Goal: Transaction & Acquisition: Purchase product/service

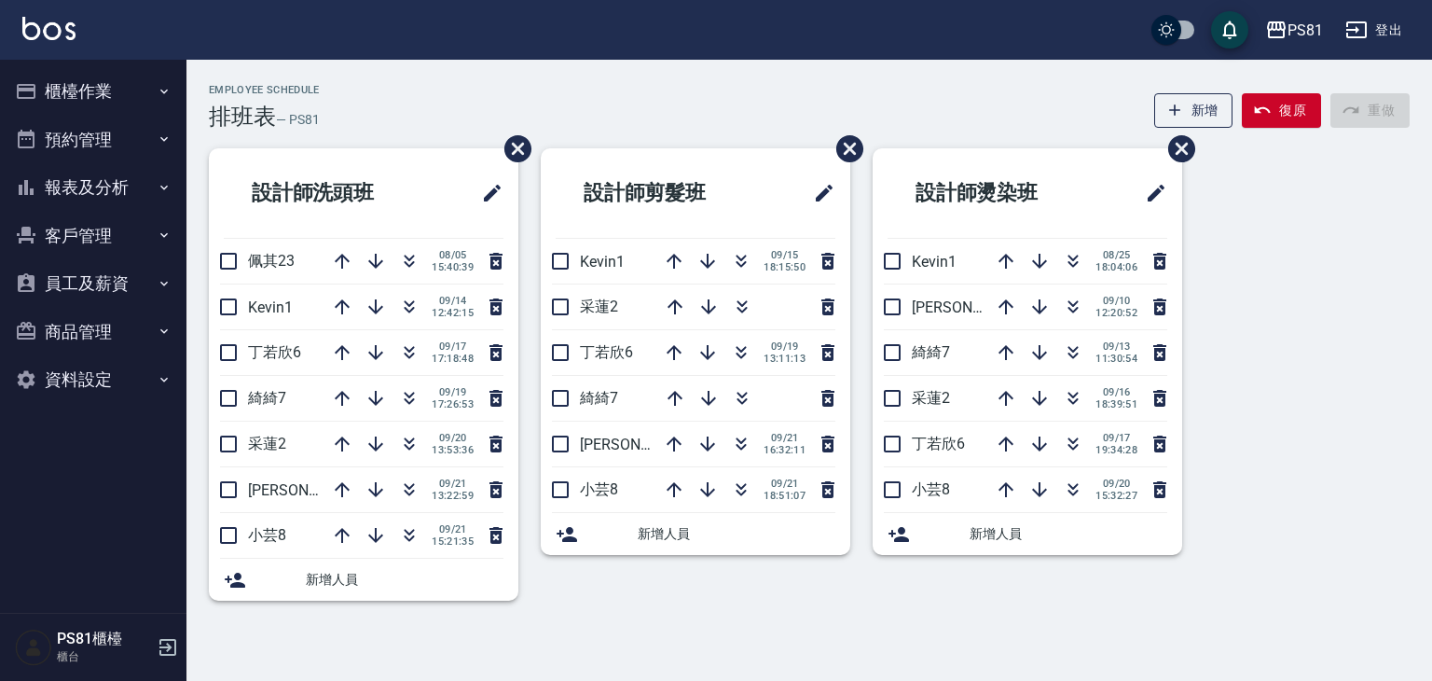
click at [116, 81] on button "櫃檯作業" at bounding box center [93, 91] width 172 height 48
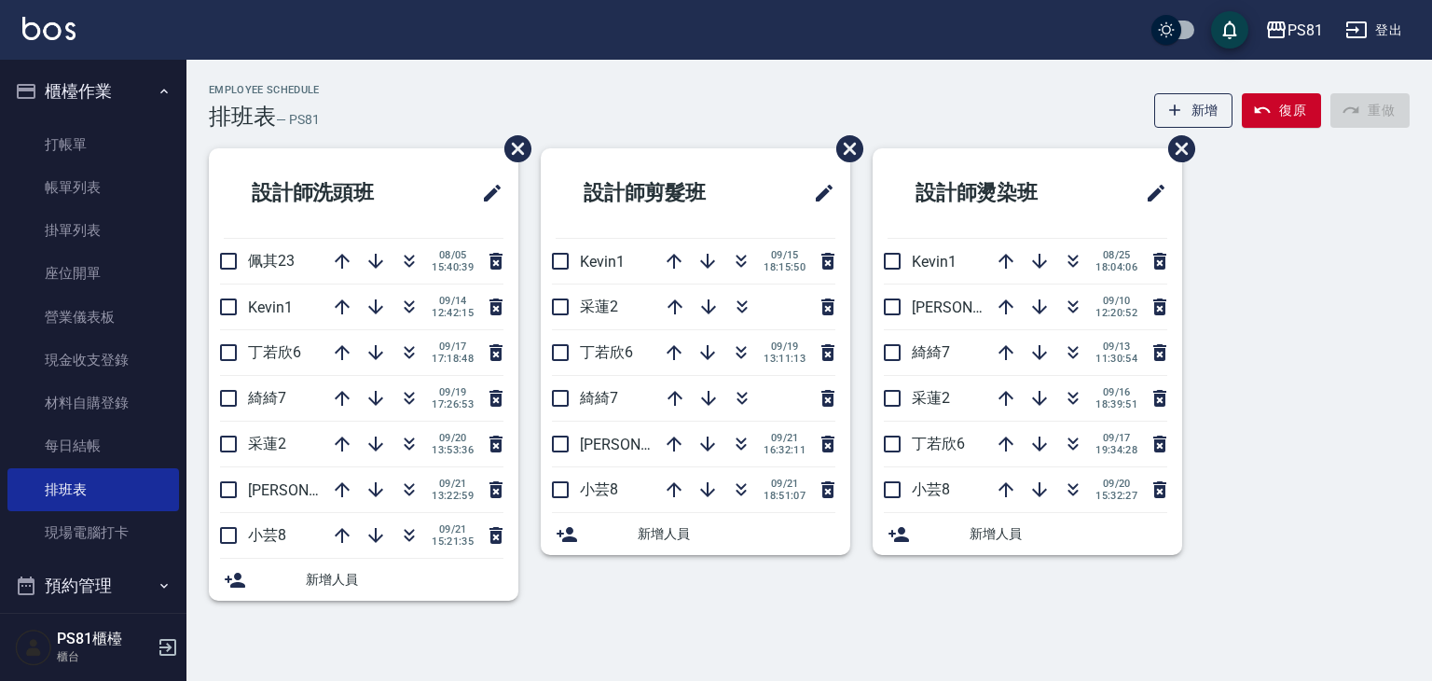
click at [116, 79] on button "櫃檯作業" at bounding box center [93, 91] width 172 height 48
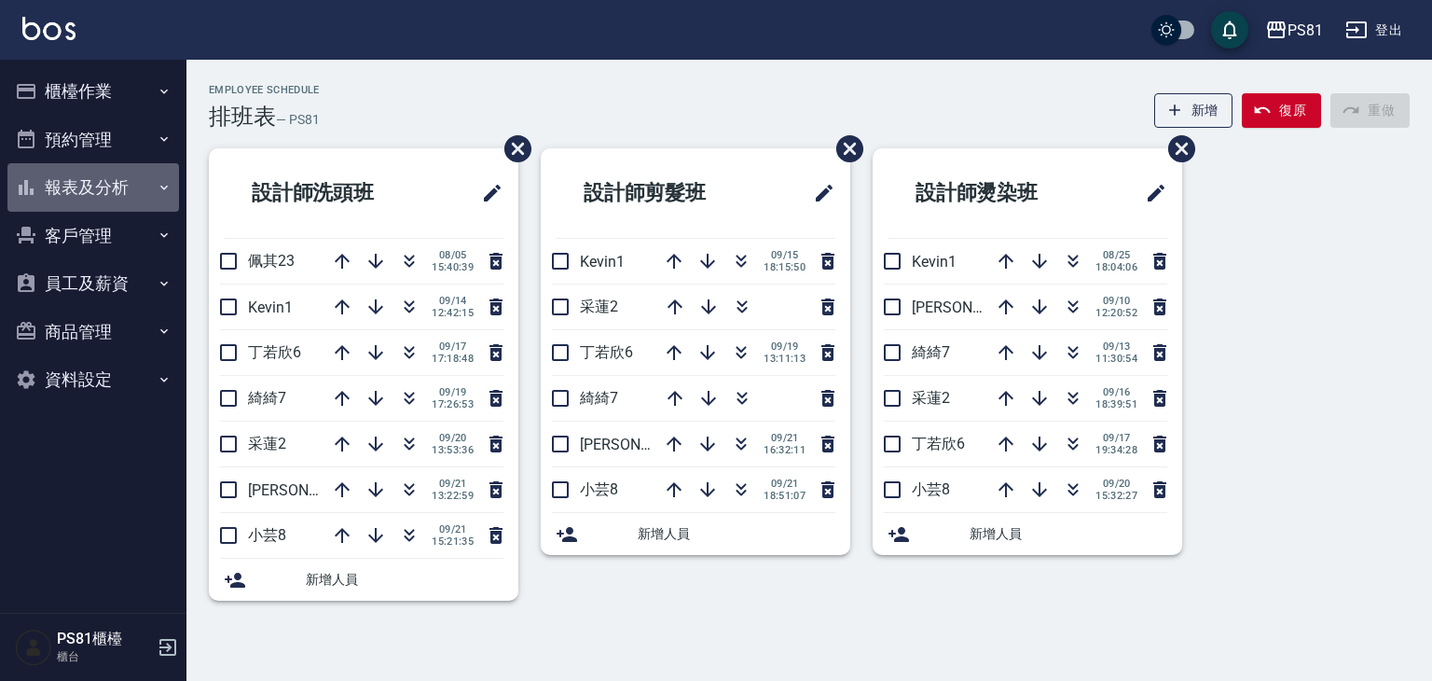
click at [106, 195] on button "報表及分析" at bounding box center [93, 187] width 172 height 48
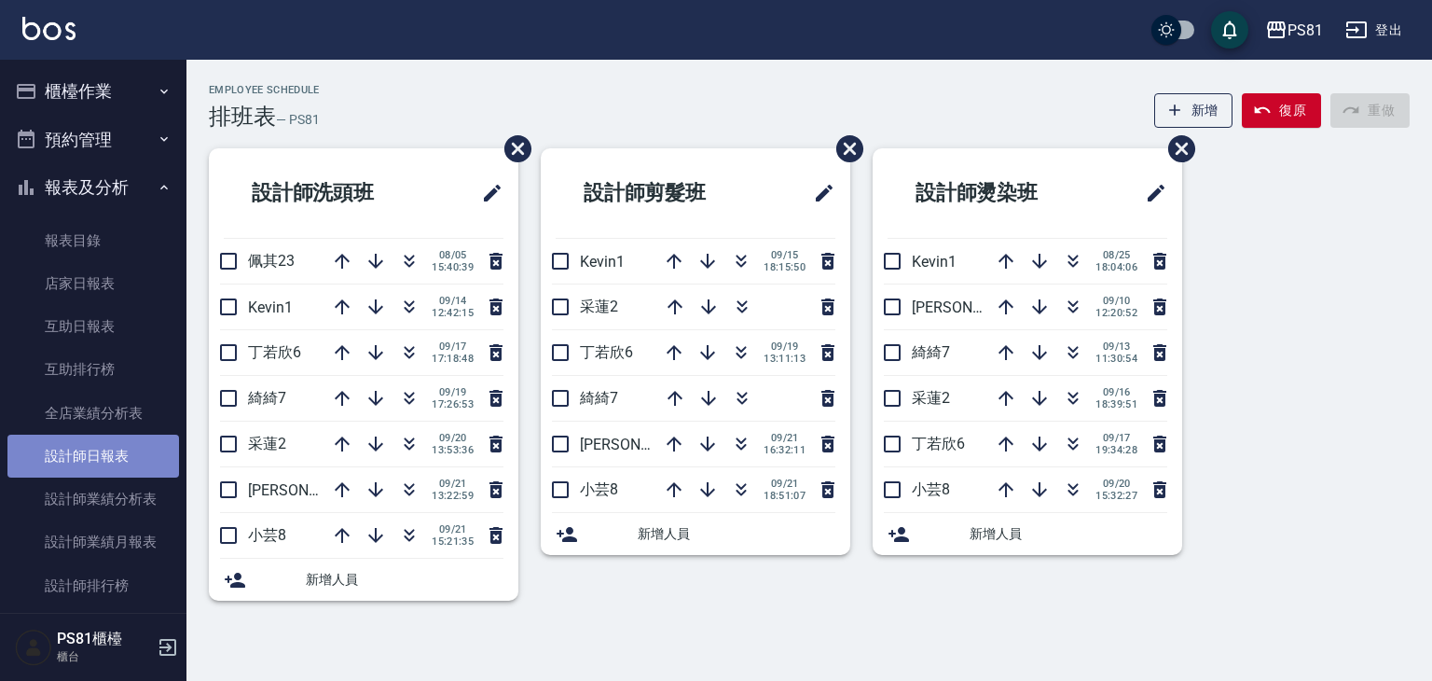
click at [134, 456] on link "設計師日報表" at bounding box center [93, 455] width 172 height 43
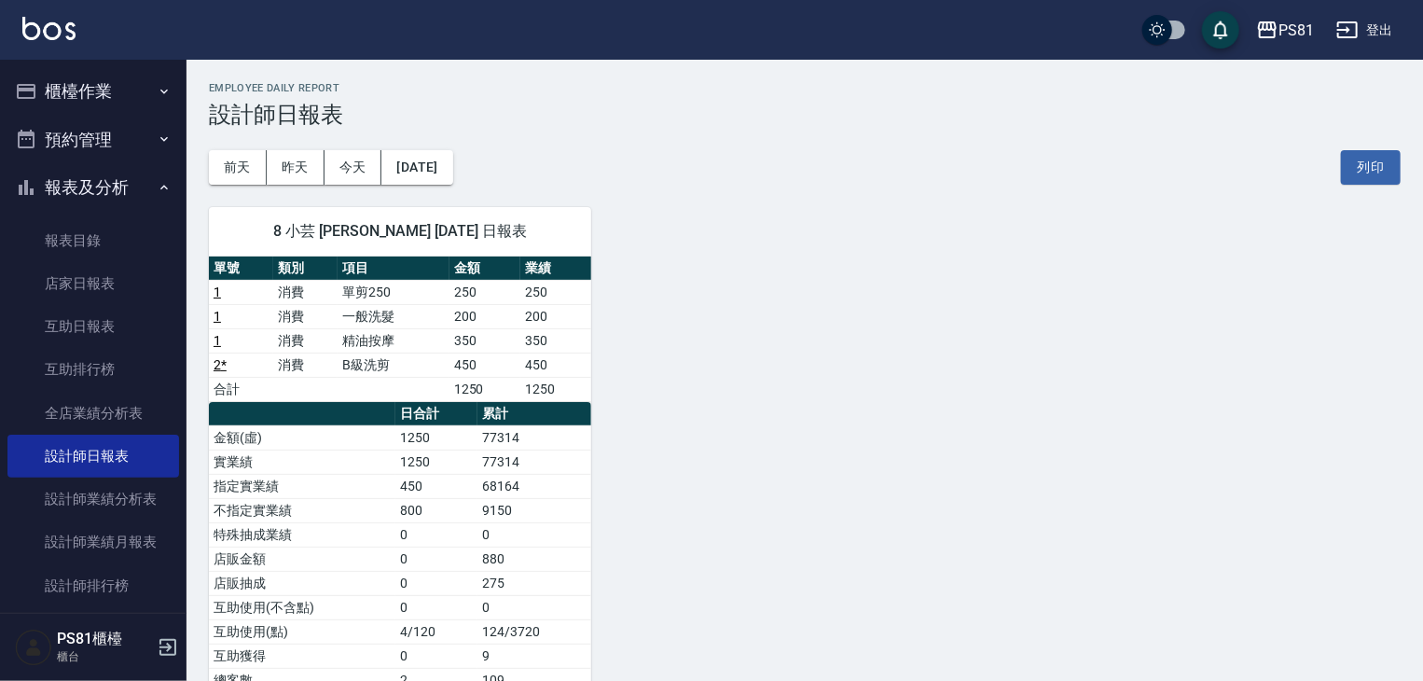
click at [123, 201] on button "報表及分析" at bounding box center [93, 187] width 172 height 48
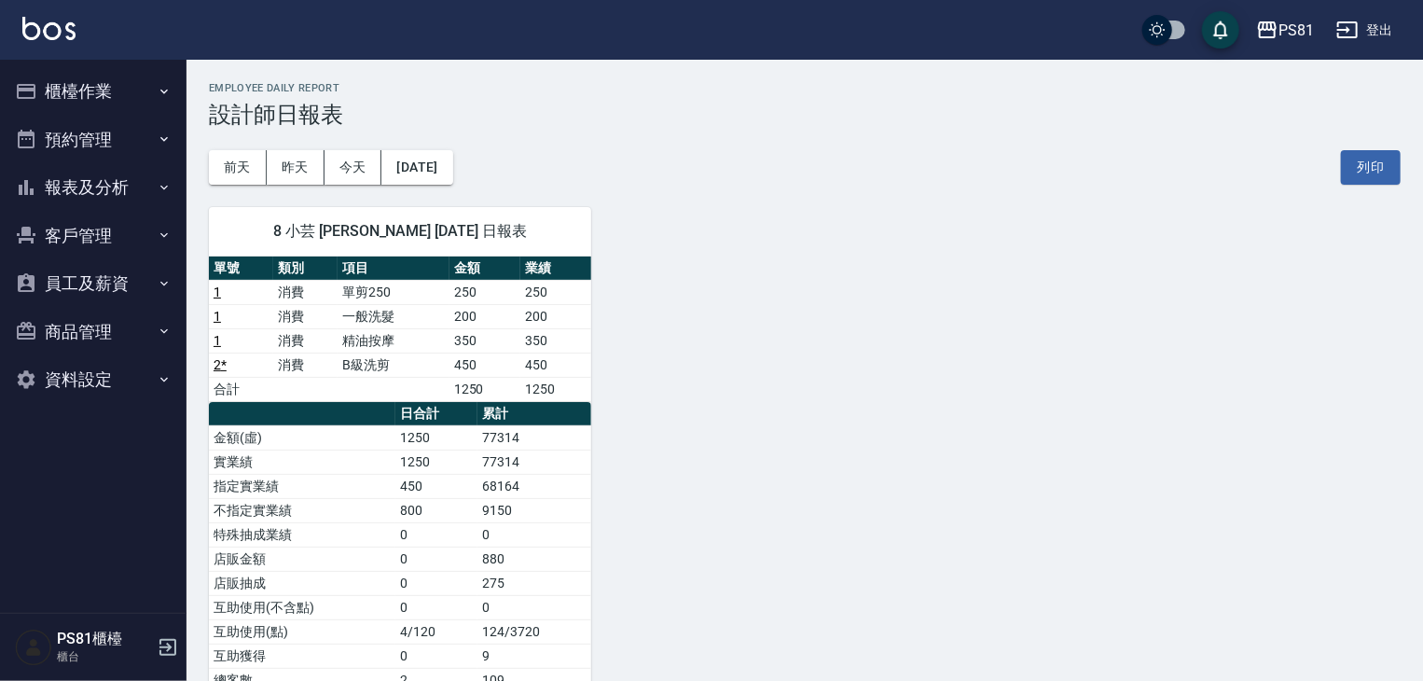
click at [126, 236] on button "客戶管理" at bounding box center [93, 236] width 172 height 48
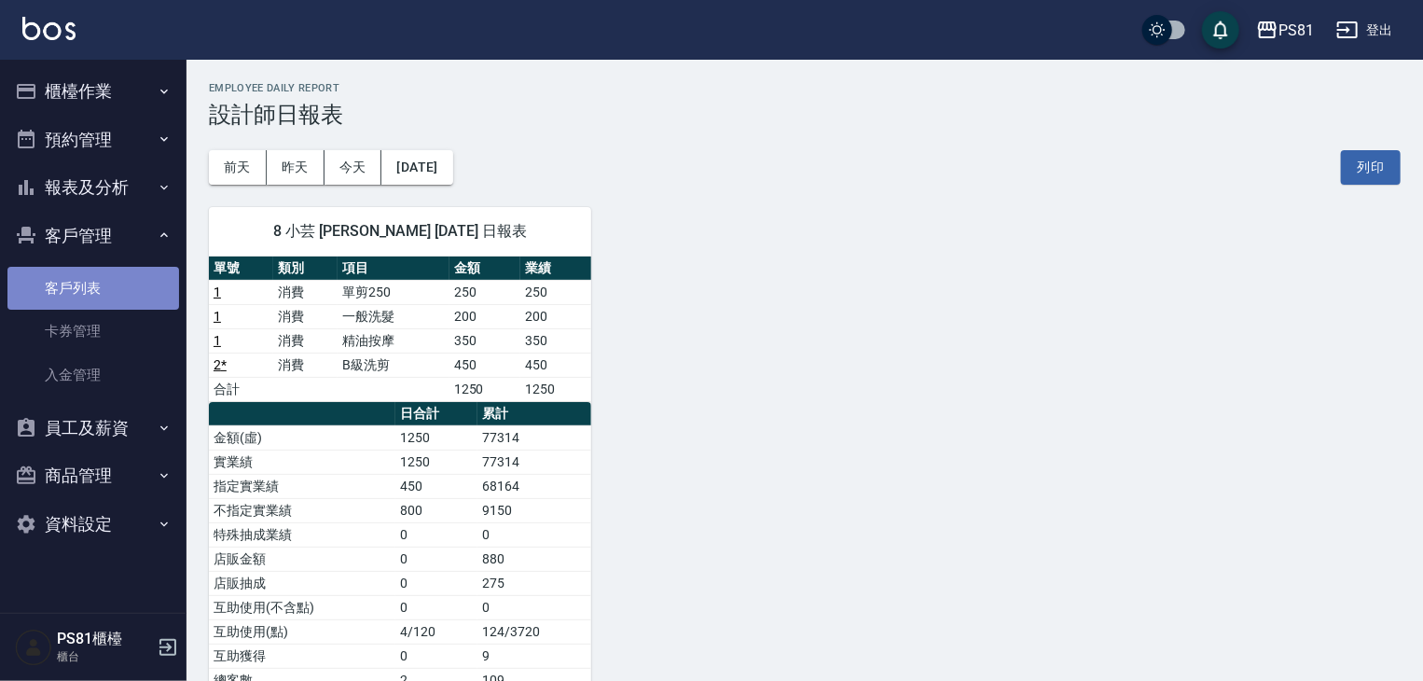
click at [129, 277] on link "客戶列表" at bounding box center [93, 288] width 172 height 43
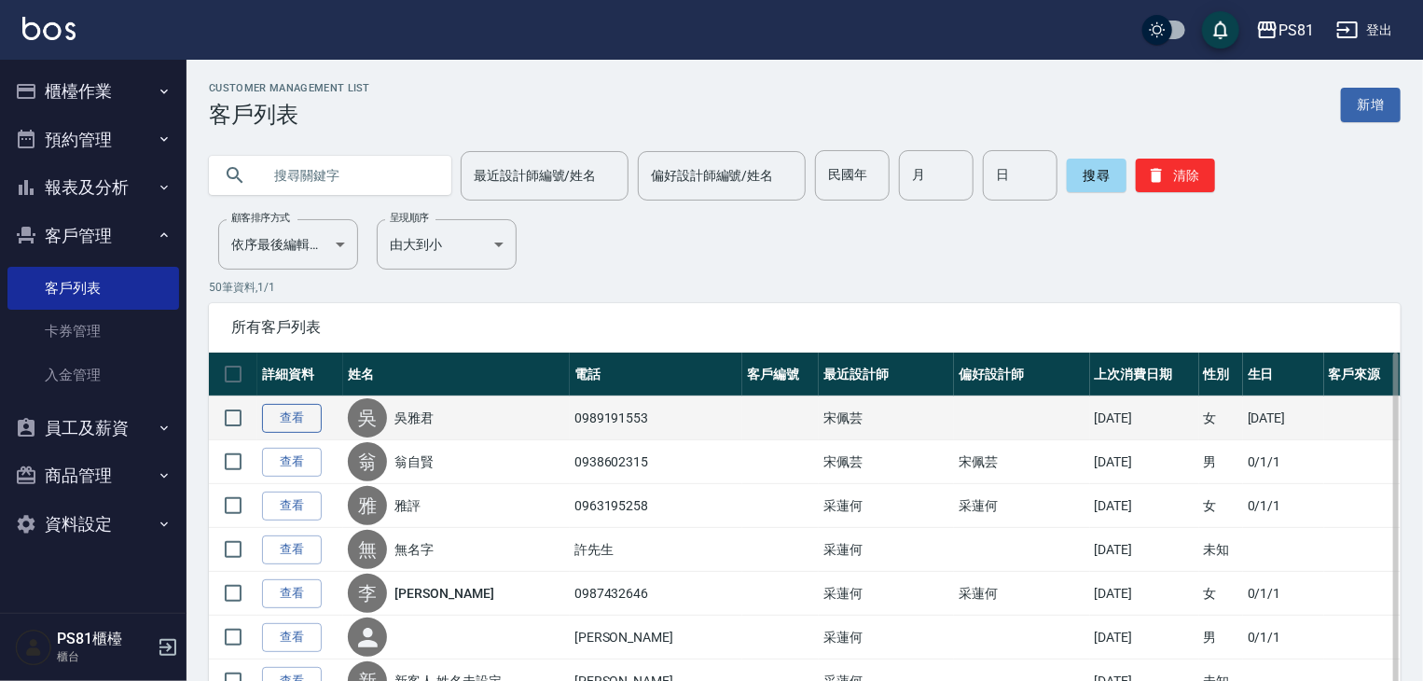
click at [270, 419] on link "查看" at bounding box center [292, 418] width 60 height 29
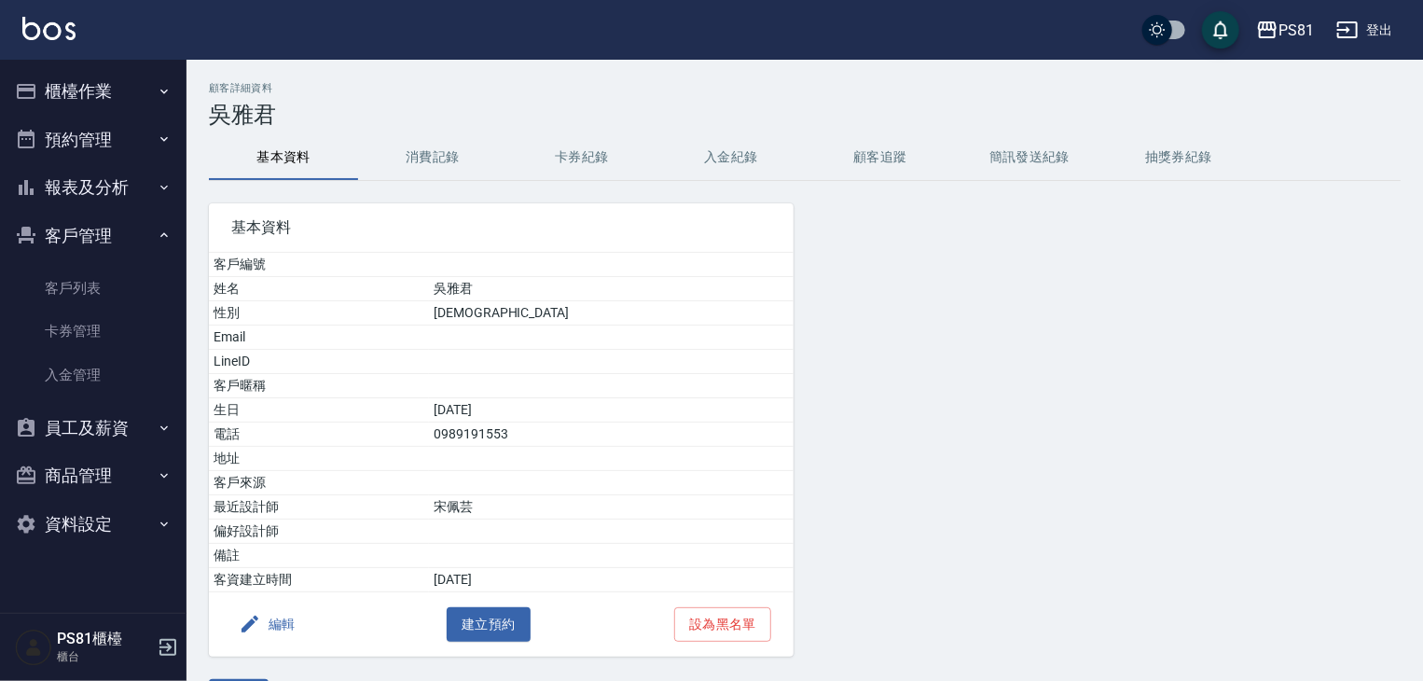
click at [419, 172] on button "消費記錄" at bounding box center [432, 157] width 149 height 45
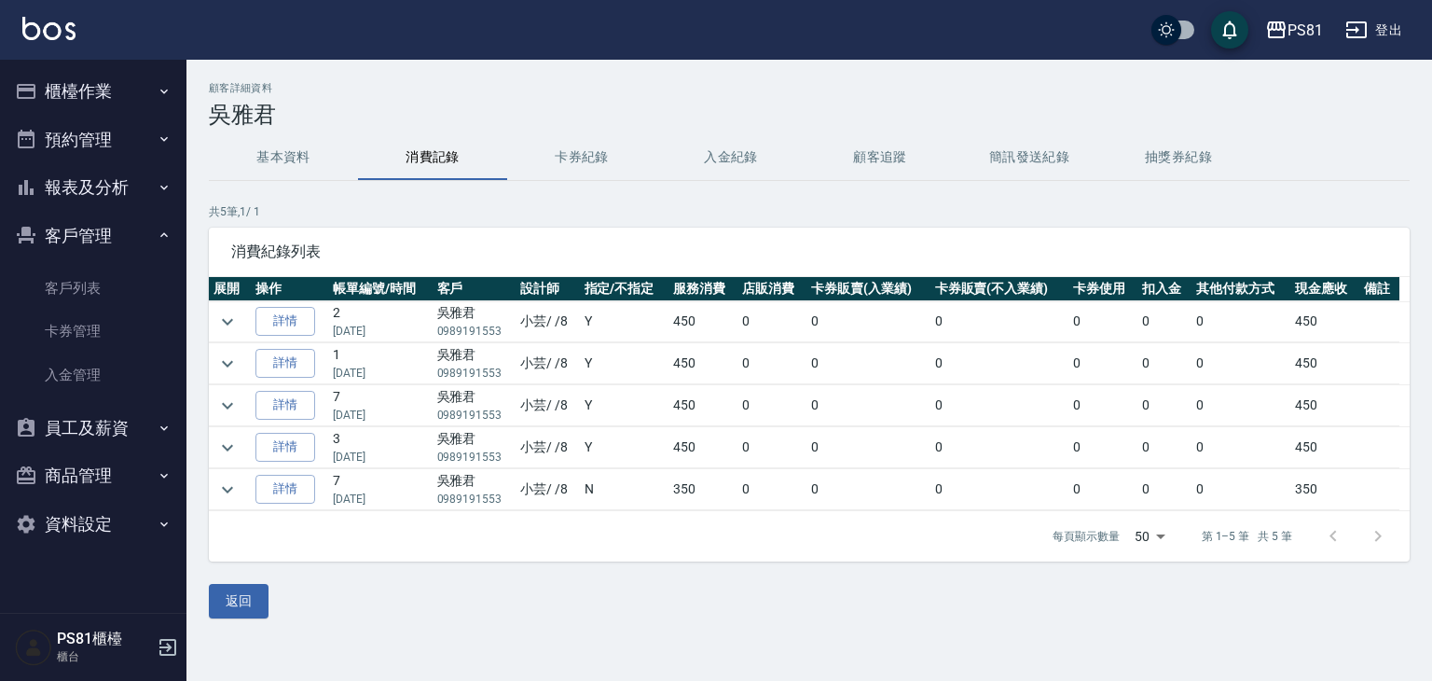
drag, startPoint x: 332, startPoint y: 365, endPoint x: 395, endPoint y: 373, distance: 63.8
click at [395, 373] on p "[DATE]" at bounding box center [380, 372] width 94 height 17
click at [65, 234] on button "客戶管理" at bounding box center [93, 236] width 172 height 48
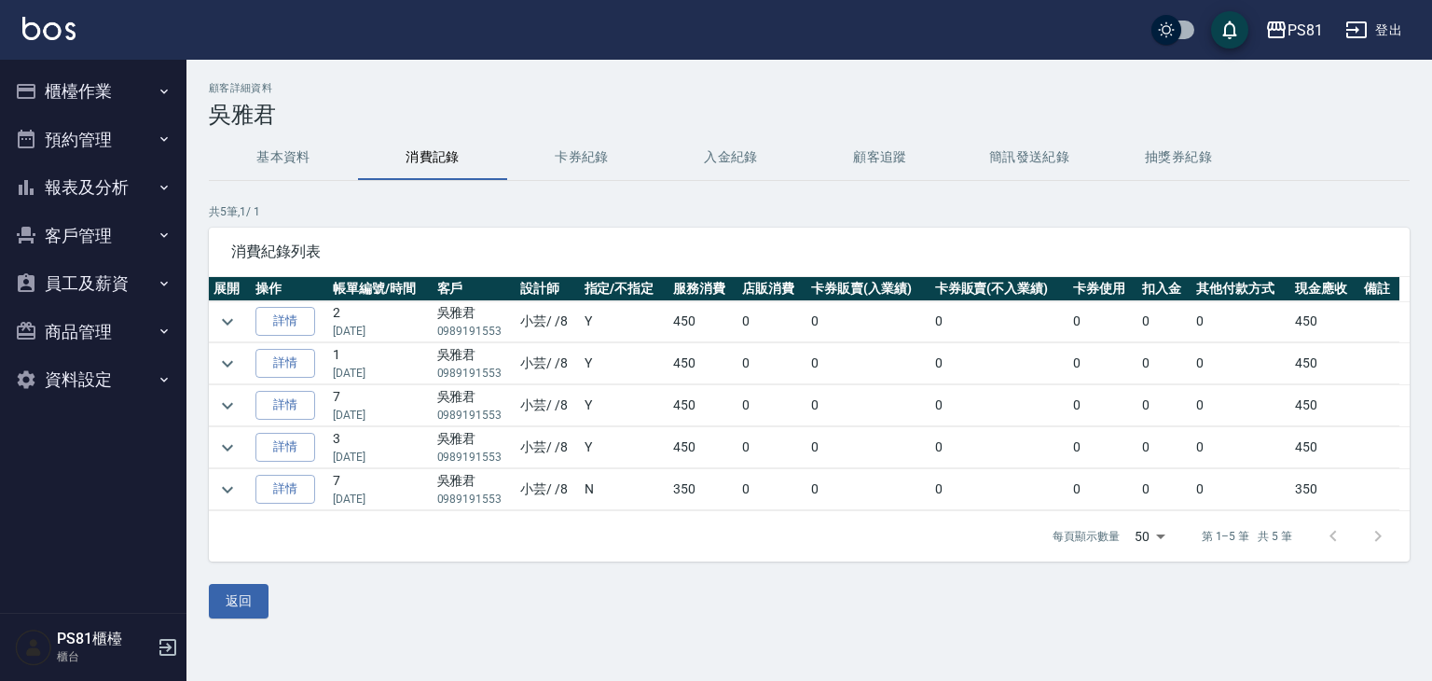
drag, startPoint x: 332, startPoint y: 418, endPoint x: 390, endPoint y: 419, distance: 57.8
click at [390, 419] on td "7 [DATE]" at bounding box center [379, 405] width 103 height 41
click at [391, 419] on p "[DATE]" at bounding box center [380, 414] width 94 height 17
drag, startPoint x: 335, startPoint y: 414, endPoint x: 387, endPoint y: 416, distance: 52.2
click at [387, 416] on p "[DATE]" at bounding box center [380, 414] width 94 height 17
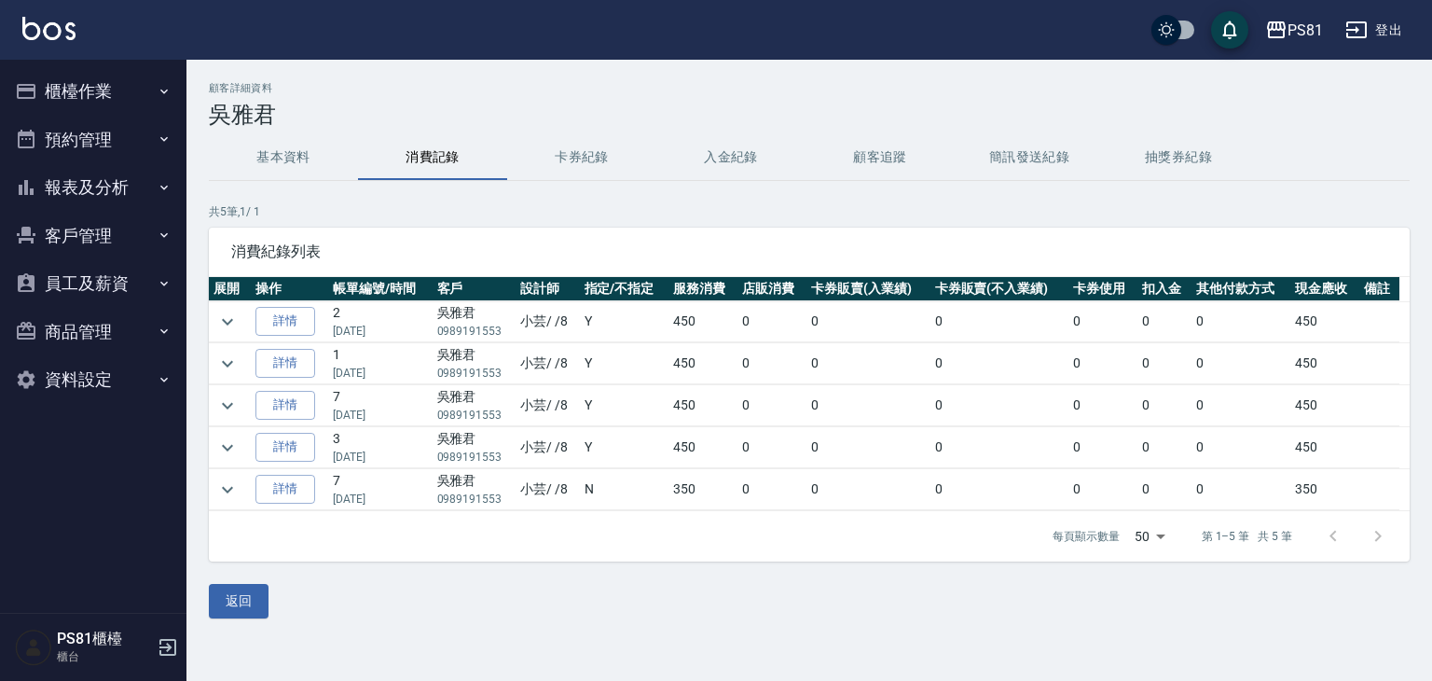
click at [386, 416] on p "[DATE]" at bounding box center [380, 414] width 94 height 17
drag, startPoint x: 337, startPoint y: 452, endPoint x: 385, endPoint y: 446, distance: 48.0
click at [385, 448] on p "[DATE]" at bounding box center [380, 456] width 94 height 17
click at [384, 459] on p "[DATE]" at bounding box center [380, 456] width 94 height 17
click at [109, 78] on button "櫃檯作業" at bounding box center [93, 91] width 172 height 48
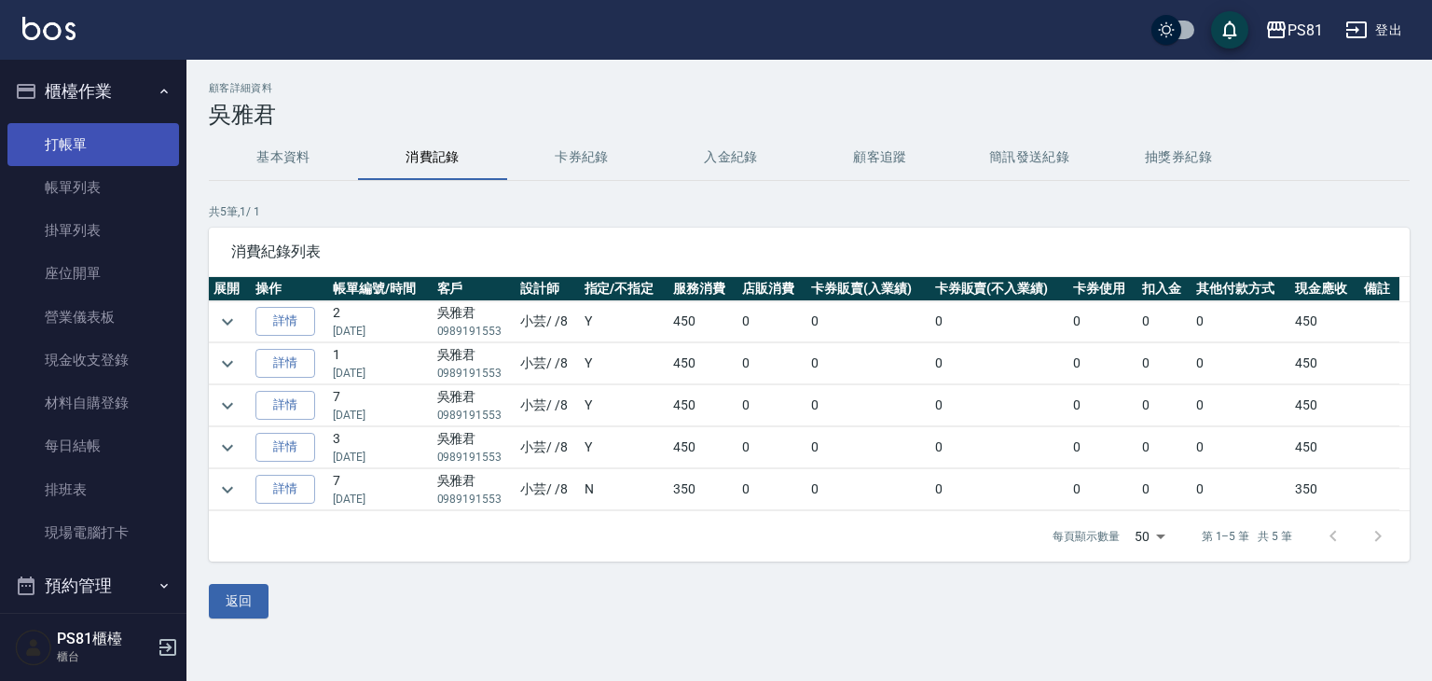
click at [98, 137] on link "打帳單" at bounding box center [93, 144] width 172 height 43
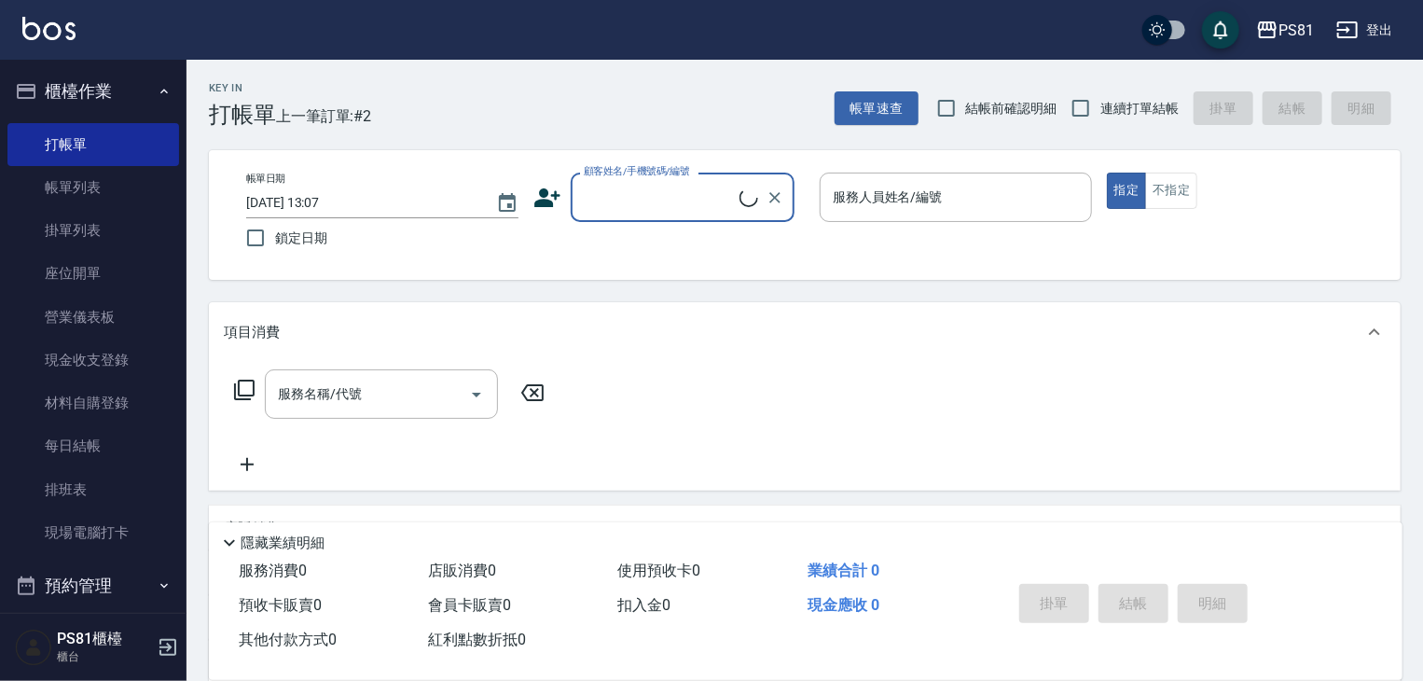
click at [320, 158] on div "帳單日期 [DATE] 13:07 鎖定日期 顧客姓名/手機號碼/編號 顧客姓名/手機號碼/編號 服務人員姓名/編號 服務人員姓名/編號 指定 不指定" at bounding box center [804, 215] width 1191 height 130
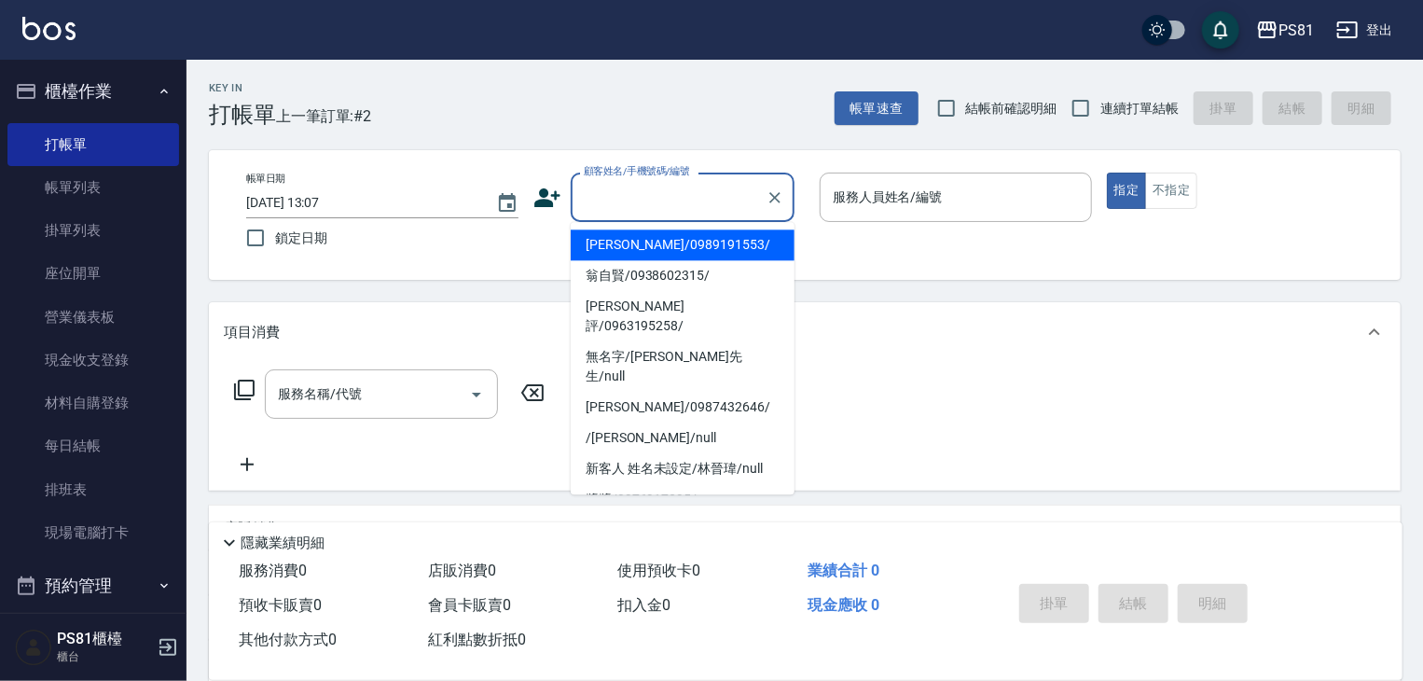
click at [630, 209] on input "顧客姓名/手機號碼/編號" at bounding box center [668, 197] width 179 height 33
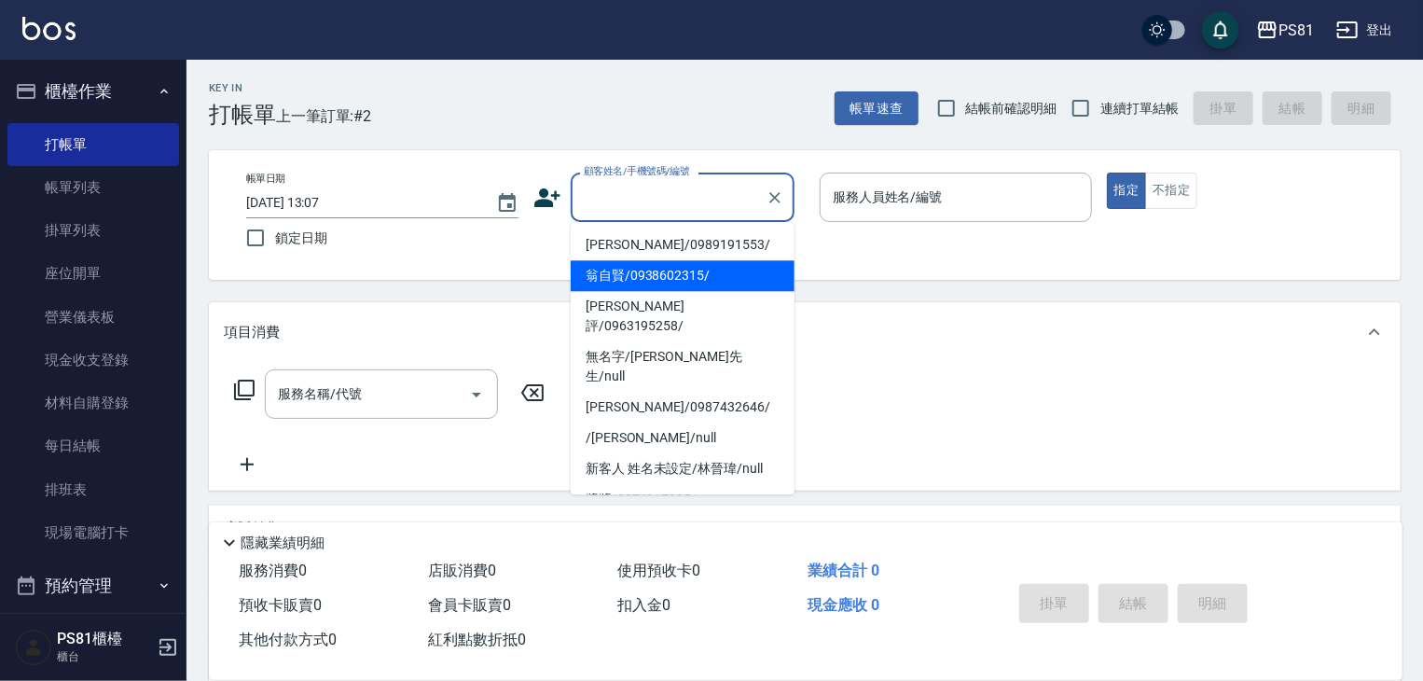
click at [653, 265] on li "翁自賢/0938602315/" at bounding box center [683, 275] width 224 height 31
type input "翁自賢/0938602315/"
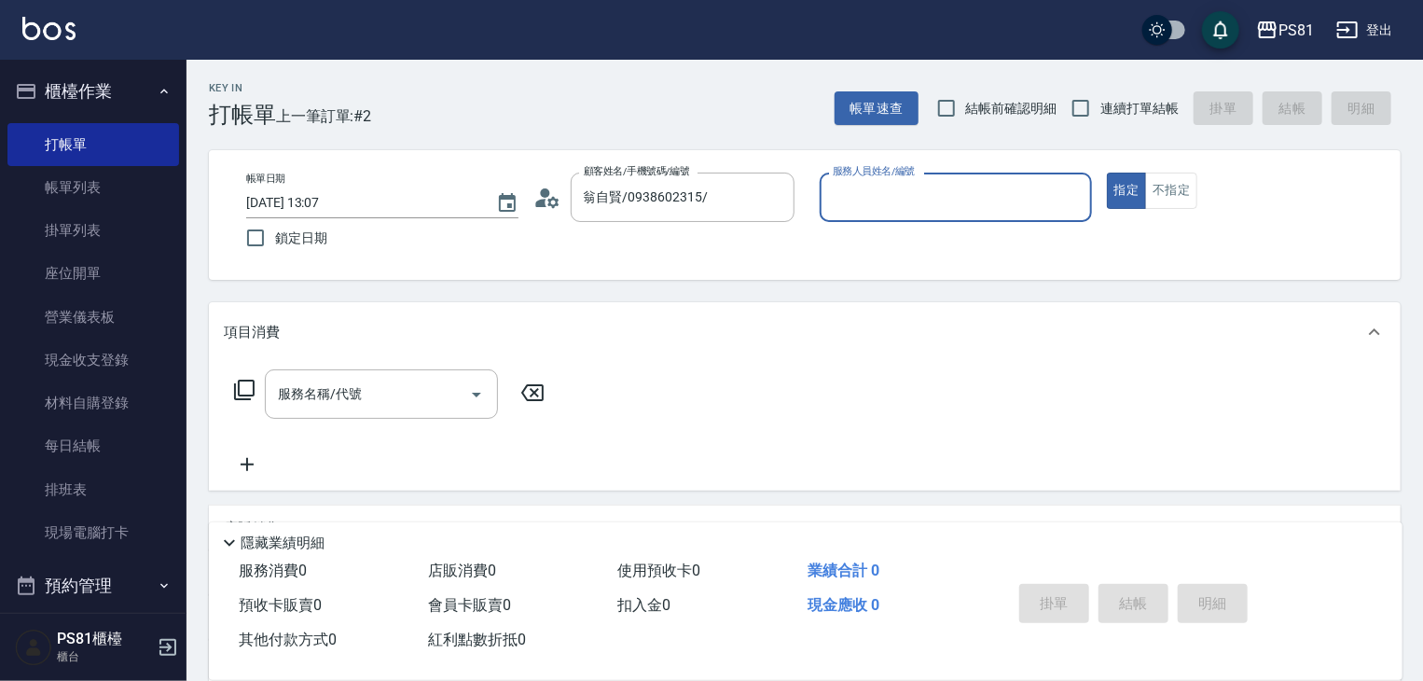
type input "小芸-8"
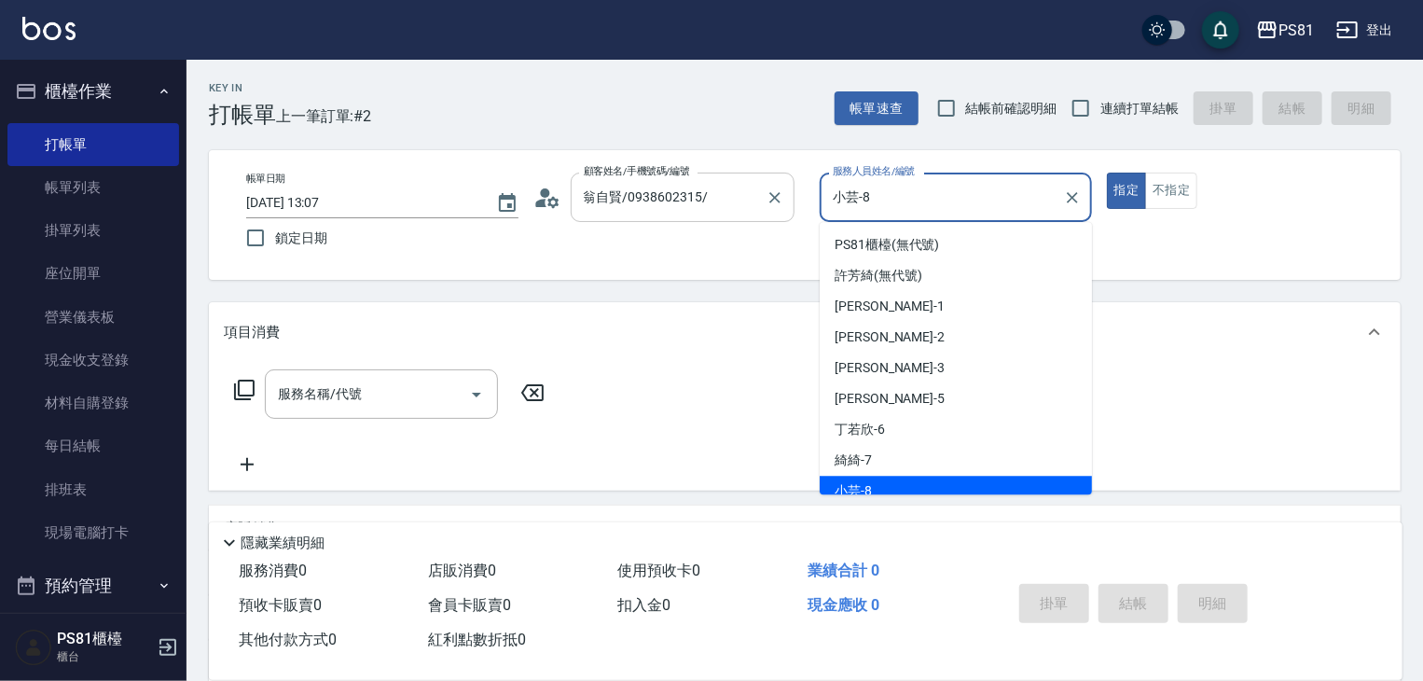
drag, startPoint x: 891, startPoint y: 192, endPoint x: 735, endPoint y: 196, distance: 156.7
click at [735, 196] on div "帳單日期 [DATE] 13:07 鎖定日期 顧客姓名/手機號碼/編號 [PERSON_NAME]/0938602315/ 顧客姓名/手機號碼/編號 服務人員…" at bounding box center [804, 214] width 1147 height 85
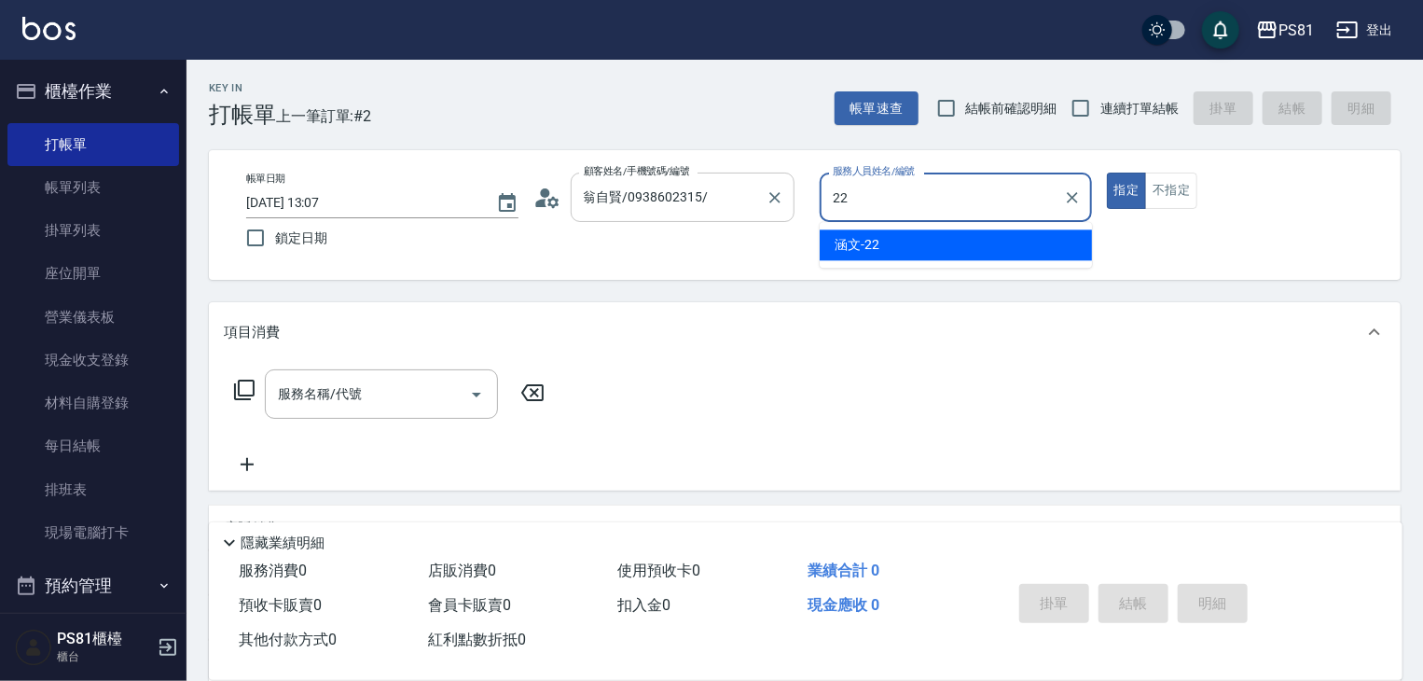
type input "涵文-22"
type button "true"
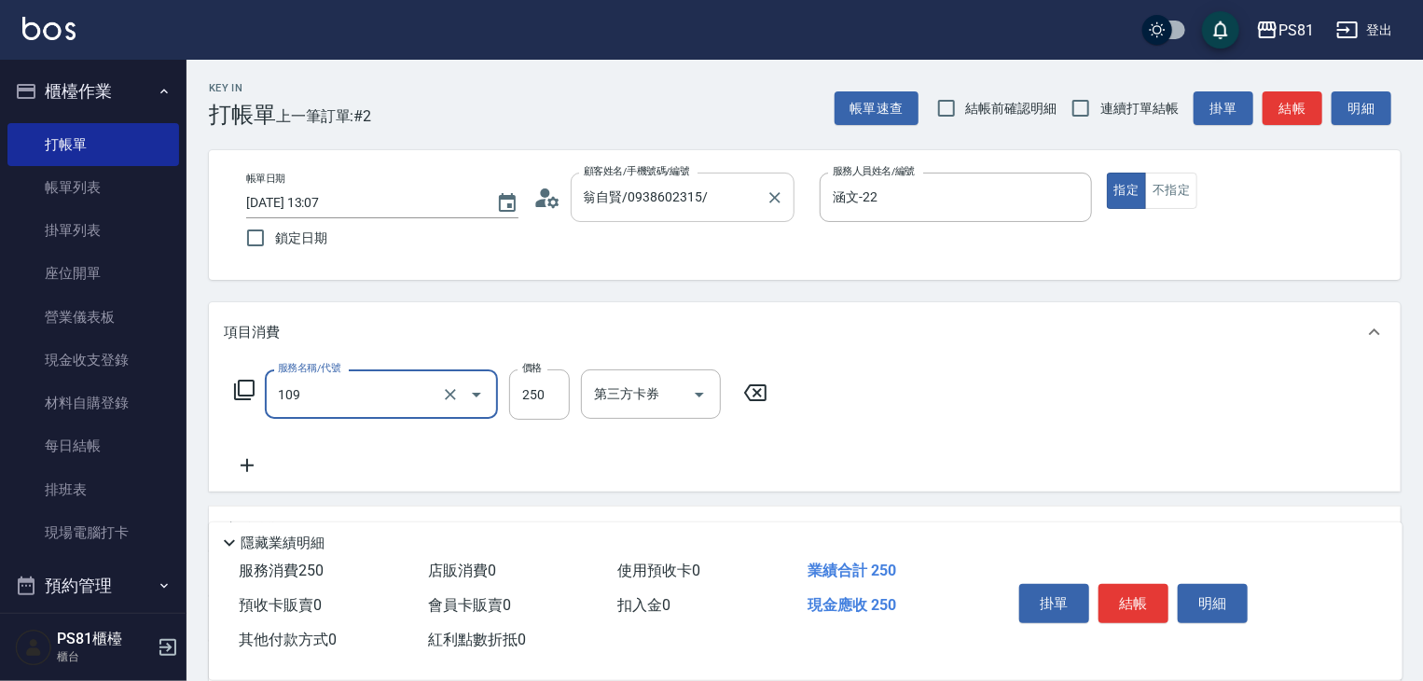
type input "控油AND護色洗(109)"
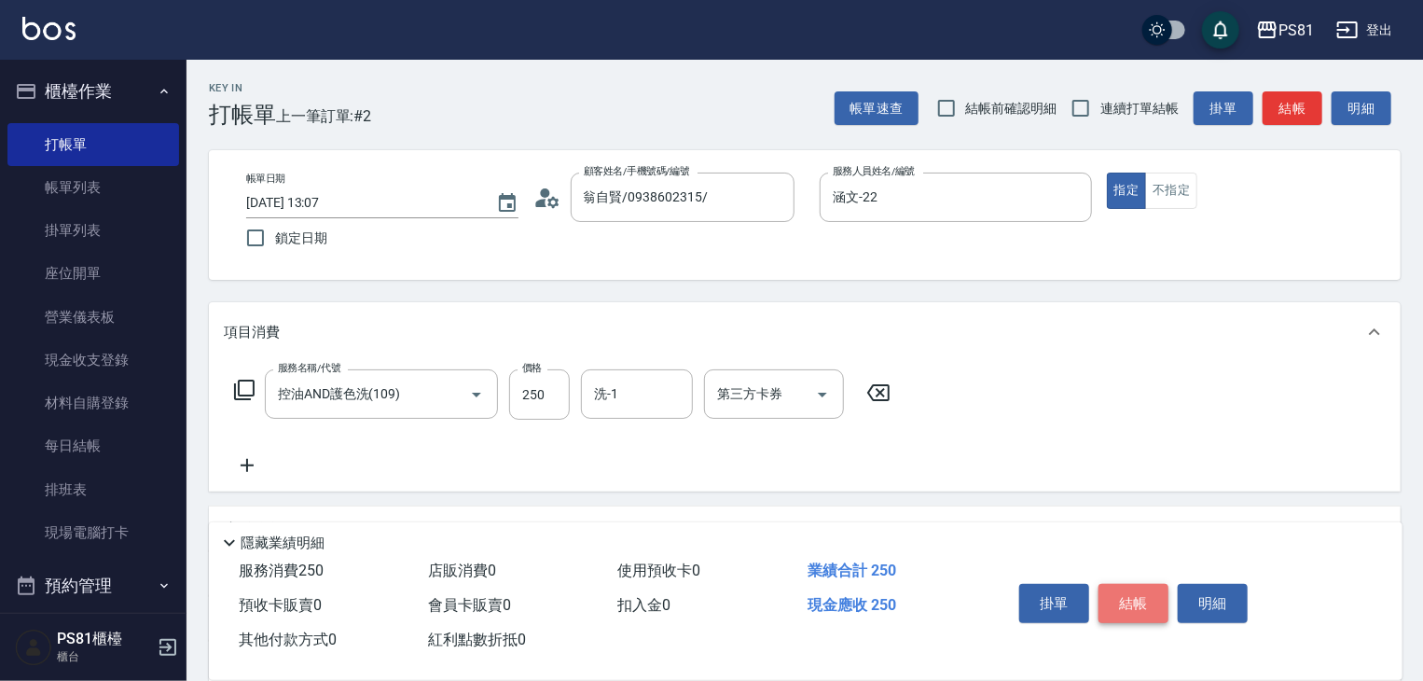
click at [1137, 608] on button "結帳" at bounding box center [1133, 603] width 70 height 39
